Goal: Task Accomplishment & Management: Manage account settings

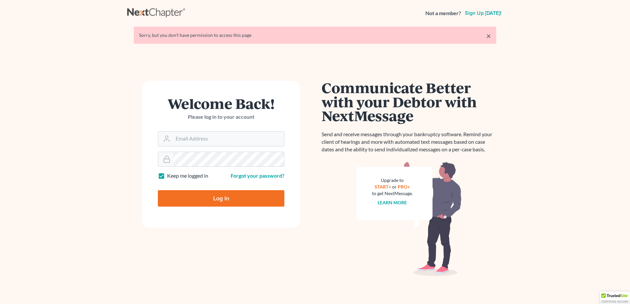
type input "[EMAIL_ADDRESS][DOMAIN_NAME]"
click at [220, 204] on input "Log In" at bounding box center [221, 198] width 127 height 16
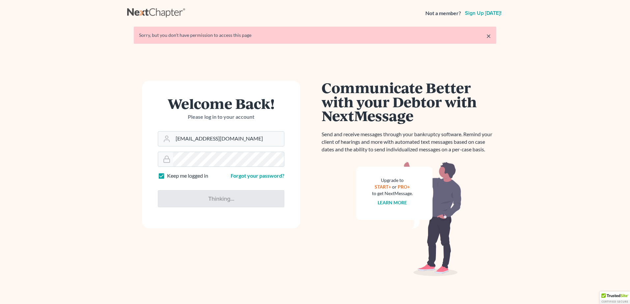
type input "Thinking..."
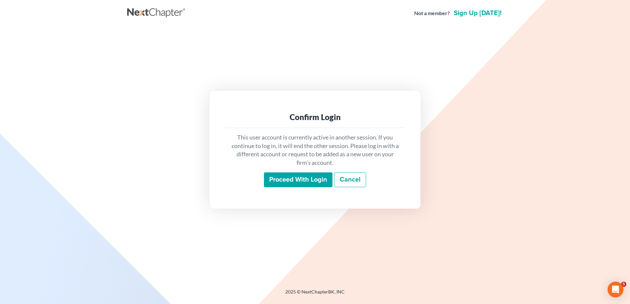
click at [290, 178] on input "Proceed with login" at bounding box center [298, 180] width 69 height 15
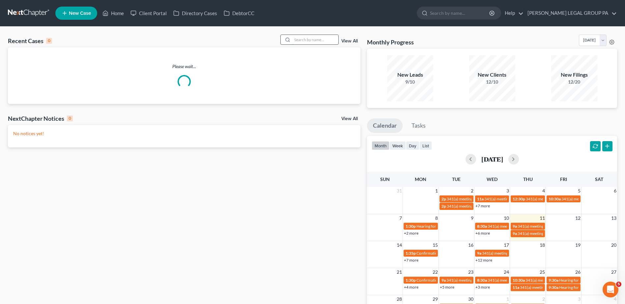
click at [304, 42] on input "search" at bounding box center [315, 40] width 46 height 10
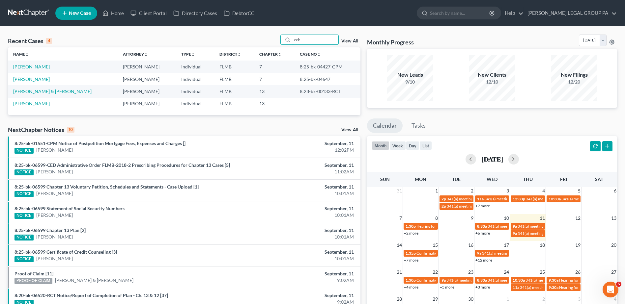
type input "ech"
click at [44, 65] on link "[PERSON_NAME]" at bounding box center [31, 67] width 37 height 6
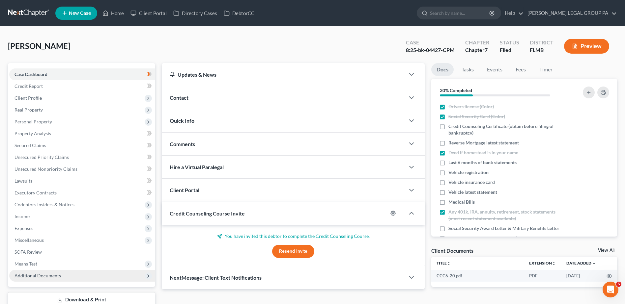
click at [84, 276] on span "Additional Documents" at bounding box center [82, 276] width 146 height 12
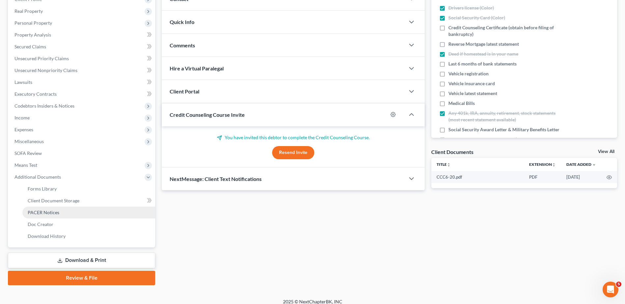
click at [71, 213] on link "PACER Notices" at bounding box center [88, 213] width 133 height 12
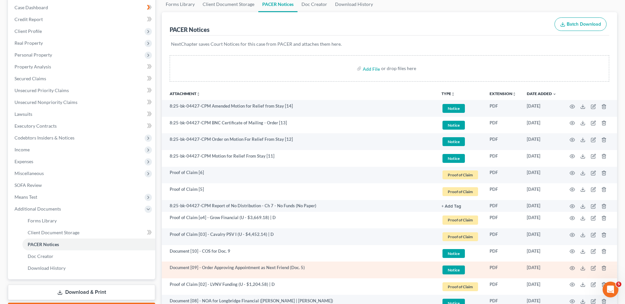
scroll to position [66, 0]
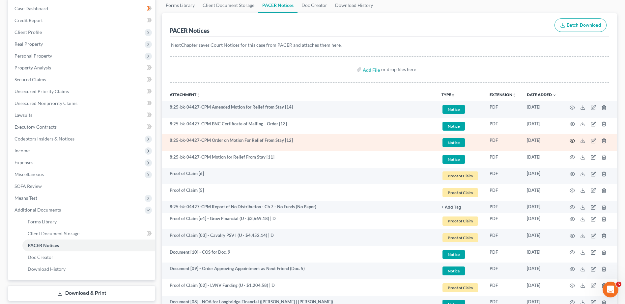
click at [573, 141] on icon "button" at bounding box center [572, 140] width 5 height 5
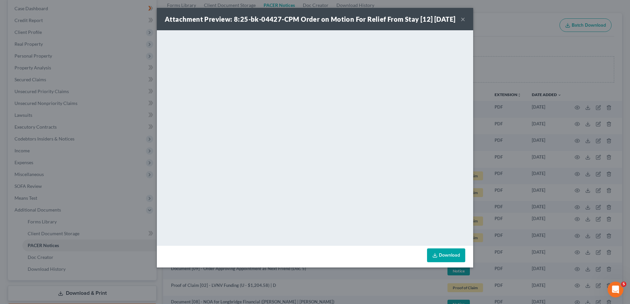
click at [463, 20] on button "×" at bounding box center [463, 19] width 5 height 8
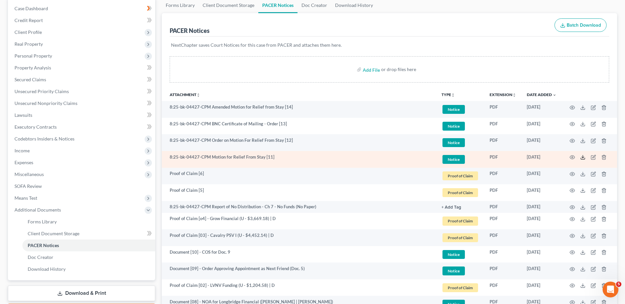
click at [582, 158] on polyline at bounding box center [583, 157] width 2 height 1
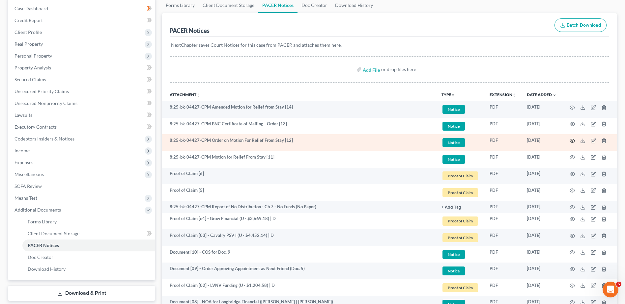
click at [572, 141] on icon "button" at bounding box center [572, 140] width 5 height 5
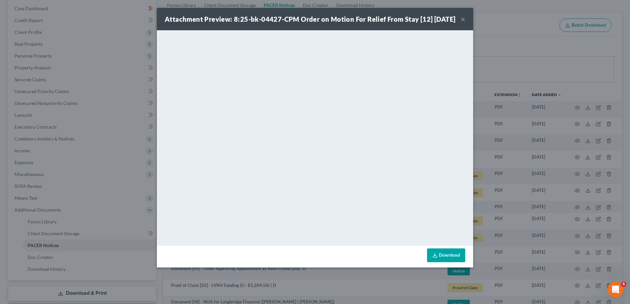
click at [462, 23] on button "×" at bounding box center [463, 19] width 5 height 8
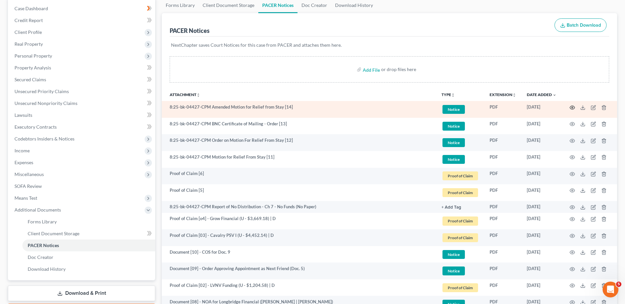
click at [571, 106] on icon "button" at bounding box center [572, 108] width 5 height 4
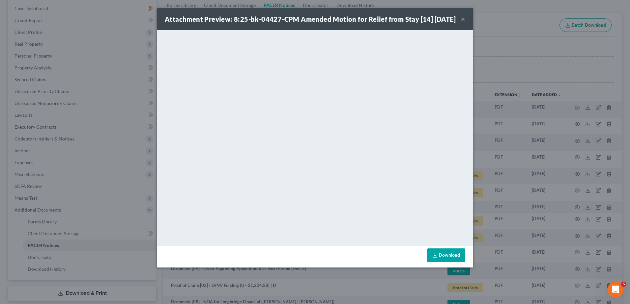
click at [464, 22] on button "×" at bounding box center [463, 19] width 5 height 8
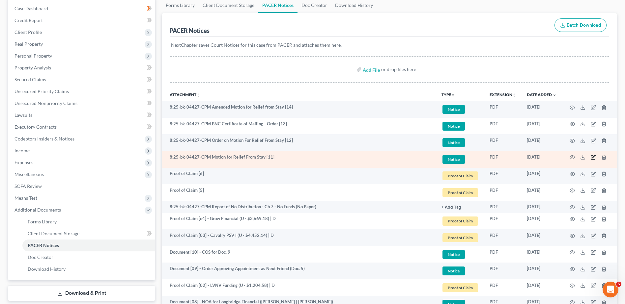
click at [595, 157] on icon "button" at bounding box center [593, 157] width 5 height 5
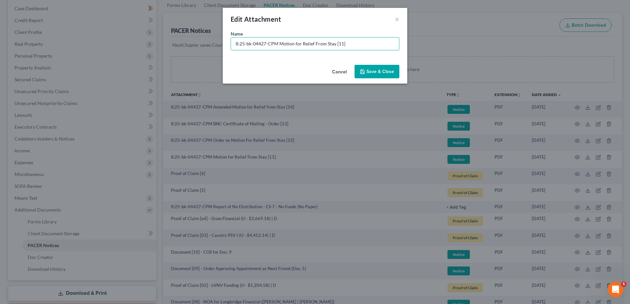
drag, startPoint x: 182, startPoint y: 54, endPoint x: 153, endPoint y: 53, distance: 28.7
click at [153, 53] on div "Edit Attachment × Name * 8:25-bk-04427-CPM Motion for Relief From Stay [11] Can…" at bounding box center [315, 152] width 630 height 304
type input "Document [11] - Motion for Relief From Stay"
click at [385, 74] on span "Save & Close" at bounding box center [380, 72] width 28 height 6
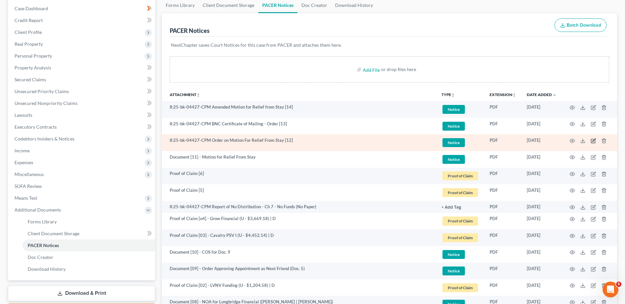
click at [594, 141] on icon "button" at bounding box center [593, 140] width 5 height 5
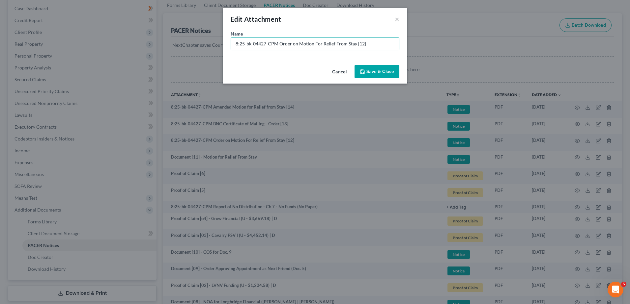
drag, startPoint x: 264, startPoint y: 47, endPoint x: 63, endPoint y: 44, distance: 200.7
click at [67, 44] on div "Edit Attachment × Name * 8:25-bk-04427-CPM Order on Motion For Relief From Stay…" at bounding box center [315, 152] width 630 height 304
paste input "Document [11] -"
click at [262, 44] on input "Document [11] - Order on Motion For Relief From Stay [12]" at bounding box center [315, 44] width 168 height 13
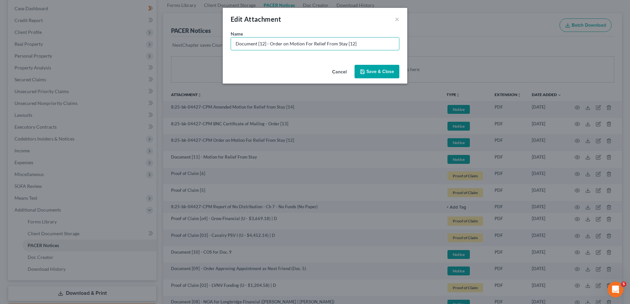
drag, startPoint x: 344, startPoint y: 42, endPoint x: 405, endPoint y: 63, distance: 64.1
click at [400, 62] on div "Edit Attachment × Name * Document [12] - Order on Motion For Relief From Stay […" at bounding box center [315, 46] width 185 height 76
type input "Document [12] - Order on Motion For Relief From Stay"
click at [384, 70] on span "Save & Close" at bounding box center [380, 72] width 28 height 6
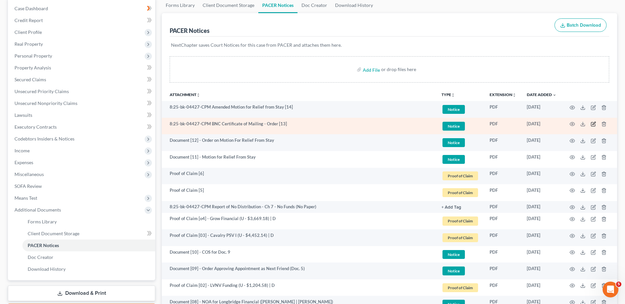
click at [592, 125] on icon "button" at bounding box center [593, 124] width 5 height 5
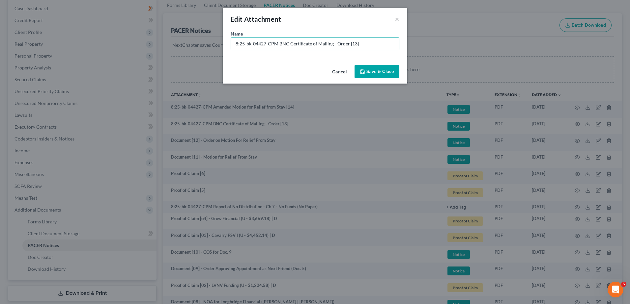
drag, startPoint x: 371, startPoint y: 43, endPoint x: 86, endPoint y: 54, distance: 285.9
click at [86, 54] on div "Edit Attachment × Name * 8:25-bk-04427-CPM BNC Certificate of Mailing - Order […" at bounding box center [315, 152] width 630 height 304
paste input "Document [11] -"
click at [262, 43] on input "Document [11] -" at bounding box center [315, 44] width 168 height 13
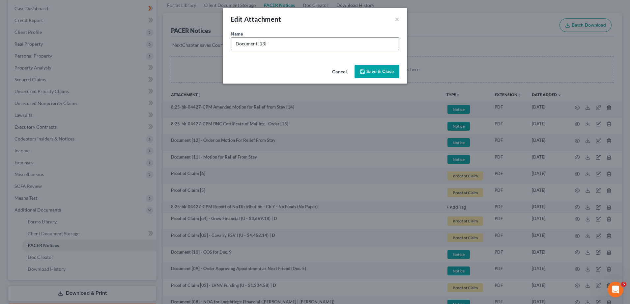
click at [285, 45] on input "Document [13] -" at bounding box center [315, 44] width 168 height 13
type input "Document [13] - COS for Doc. 12"
click at [389, 68] on button "Save & Close" at bounding box center [377, 72] width 45 height 14
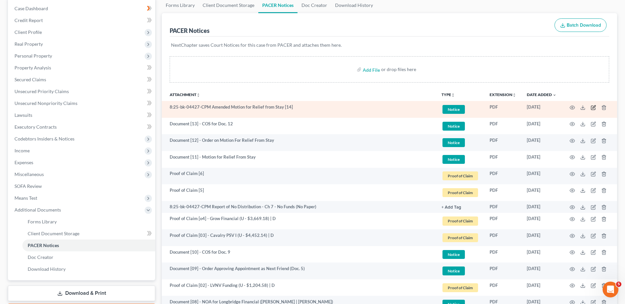
click at [595, 106] on icon "button" at bounding box center [593, 106] width 3 height 3
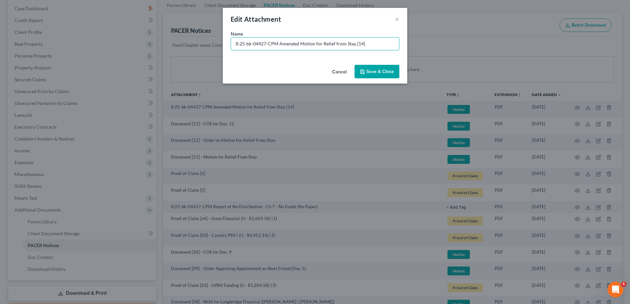
drag, startPoint x: 277, startPoint y: 43, endPoint x: 116, endPoint y: 40, distance: 161.2
click at [116, 40] on div "Edit Attachment × Name * 8:25-bk-04427-CPM Amended Motion for Relief from Stay …" at bounding box center [315, 152] width 630 height 304
paste input "Document [11] -"
click at [262, 42] on input "Document [11] - Amended Motion for Relief from Stay [14]" at bounding box center [315, 44] width 168 height 13
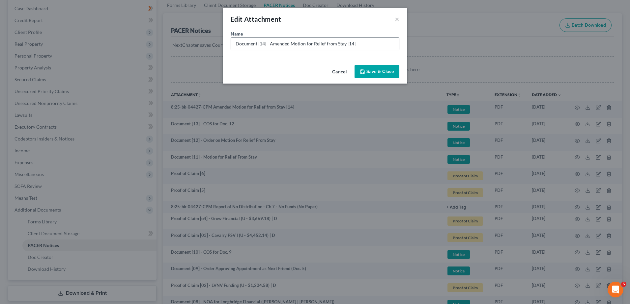
drag, startPoint x: 345, startPoint y: 43, endPoint x: 383, endPoint y: 50, distance: 38.6
click at [377, 49] on input "Document [14] - Amended Motion for Relief from Stay [14]" at bounding box center [315, 44] width 168 height 13
type input "Document [14] - Amended Motion for Relief from Stay"
click at [378, 69] on span "Save & Close" at bounding box center [380, 72] width 28 height 6
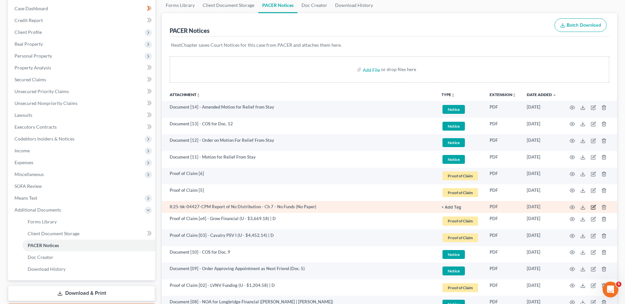
click at [593, 208] on icon "button" at bounding box center [593, 206] width 3 height 3
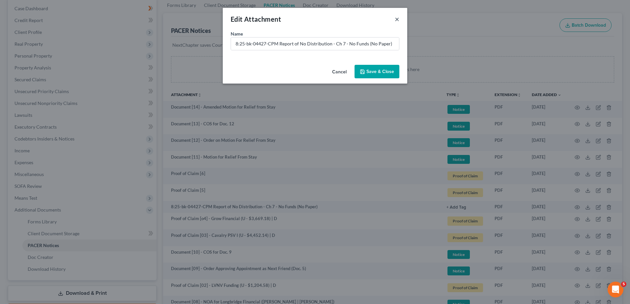
click at [397, 18] on button "×" at bounding box center [397, 19] width 5 height 8
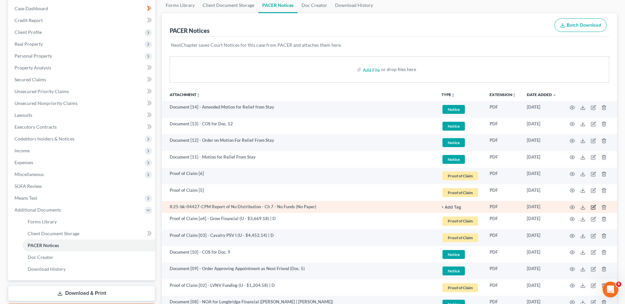
click at [595, 207] on icon "button" at bounding box center [593, 207] width 5 height 5
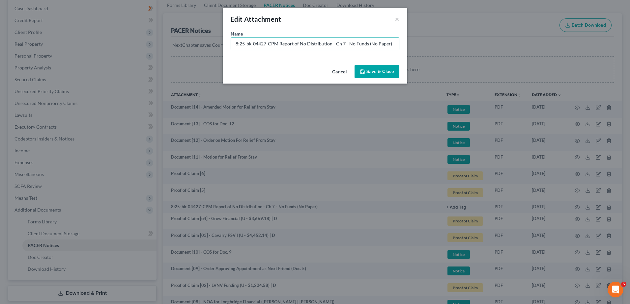
drag, startPoint x: 276, startPoint y: 43, endPoint x: 205, endPoint y: 41, distance: 71.2
click at [205, 41] on div "Edit Attachment × Name * 8:25-bk-04427-CPM Report of No Distribution - Ch 7 - N…" at bounding box center [315, 152] width 630 height 304
drag, startPoint x: 353, startPoint y: 43, endPoint x: 427, endPoint y: 43, distance: 73.5
click at [406, 41] on div "Name * No Paper [03] - Report of No Distribution - Ch 7 - No Funds (No Paper)" at bounding box center [315, 46] width 185 height 32
type input "No Paper [03] - Report of No Distribution - Ch 7 - No Funds"
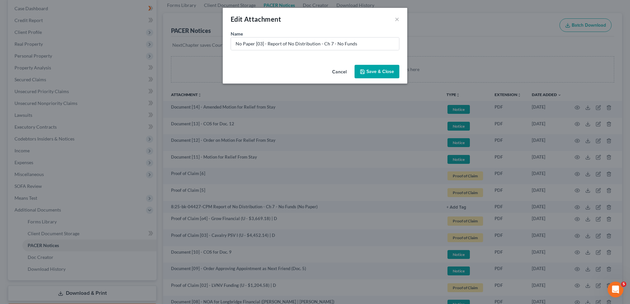
click at [373, 70] on span "Save & Close" at bounding box center [380, 72] width 28 height 6
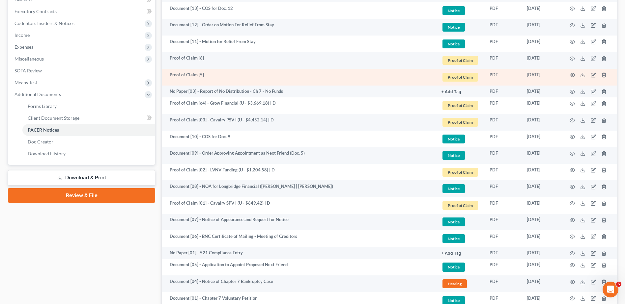
scroll to position [198, 0]
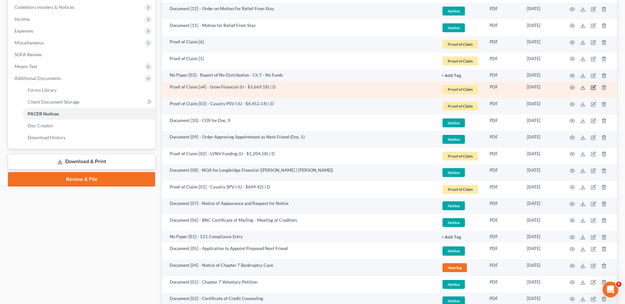
click at [593, 87] on icon "button" at bounding box center [593, 87] width 5 height 5
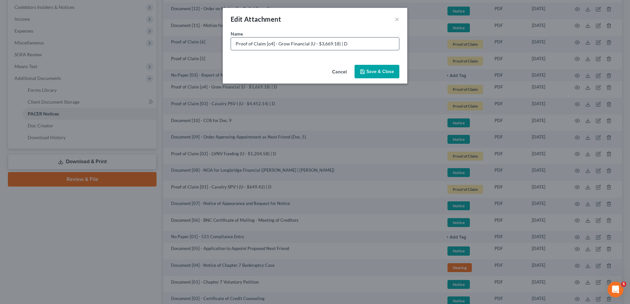
click at [268, 44] on input "Proof of Claim [o4] - Grow Financial (U - $3,669.18) | D" at bounding box center [315, 44] width 168 height 13
type input "Proof of Claim [04] - Grow Financial (U - $3,669.18) | D"
click at [381, 71] on span "Save & Close" at bounding box center [380, 72] width 28 height 6
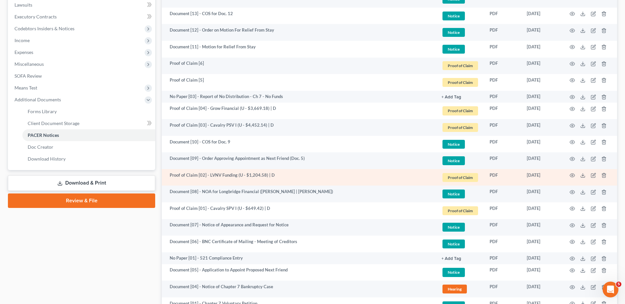
scroll to position [165, 0]
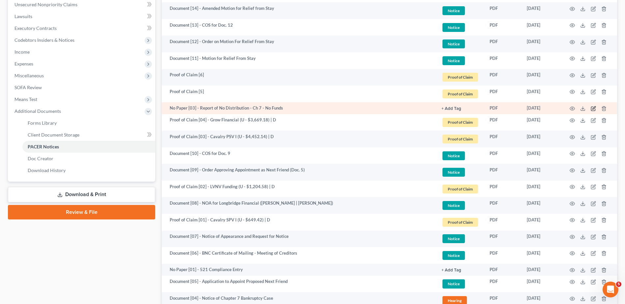
click at [591, 107] on icon "button" at bounding box center [593, 108] width 5 height 5
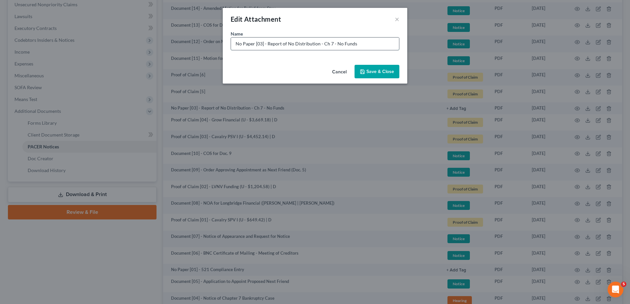
click at [260, 45] on input "No Paper [03] - Report of No Distribution - Ch 7 - No Funds" at bounding box center [315, 44] width 168 height 13
type input "No Paper [02] - Report of No Distribution - Ch 7 - No Funds"
click at [371, 67] on button "Save & Close" at bounding box center [377, 72] width 45 height 14
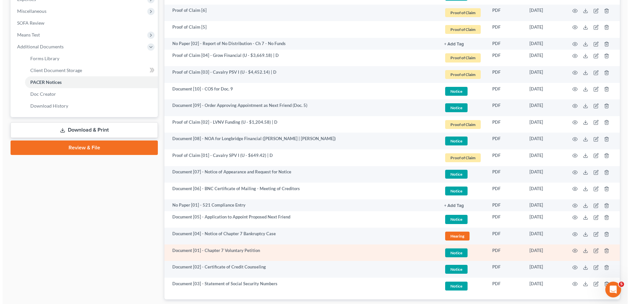
scroll to position [271, 0]
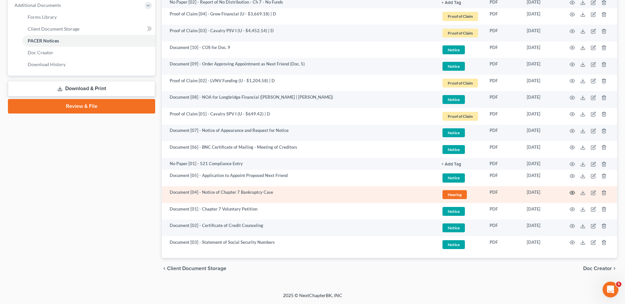
click at [574, 192] on icon "button" at bounding box center [572, 193] width 5 height 4
